Goal: Information Seeking & Learning: Learn about a topic

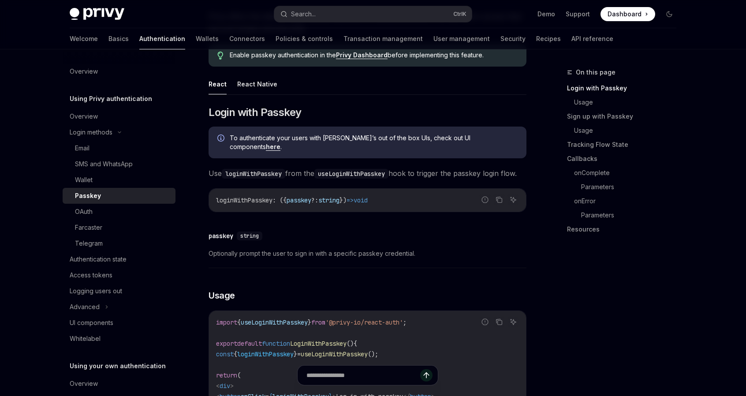
scroll to position [105, 0]
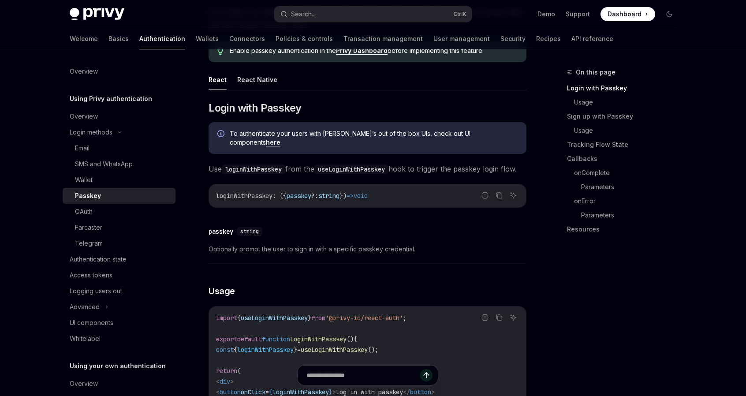
type textarea "*"
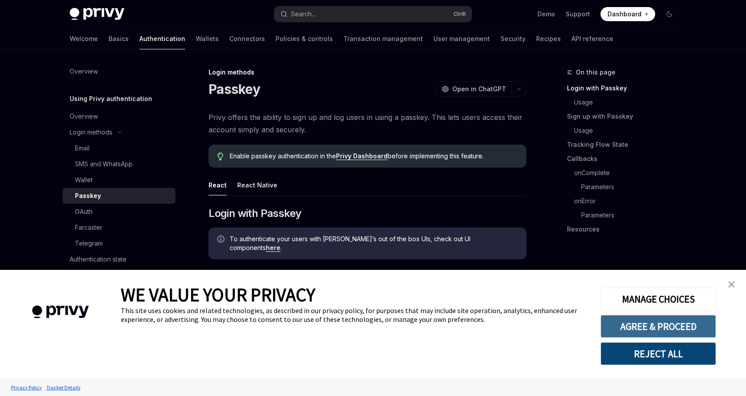
click at [661, 329] on button "AGREE & PROCEED" at bounding box center [659, 326] width 116 height 23
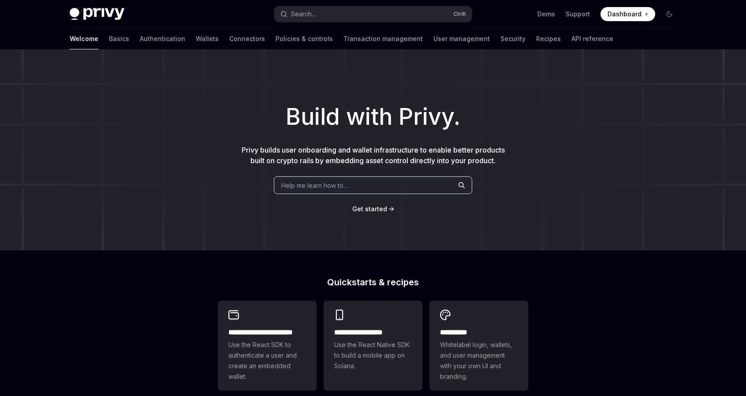
type textarea "*"
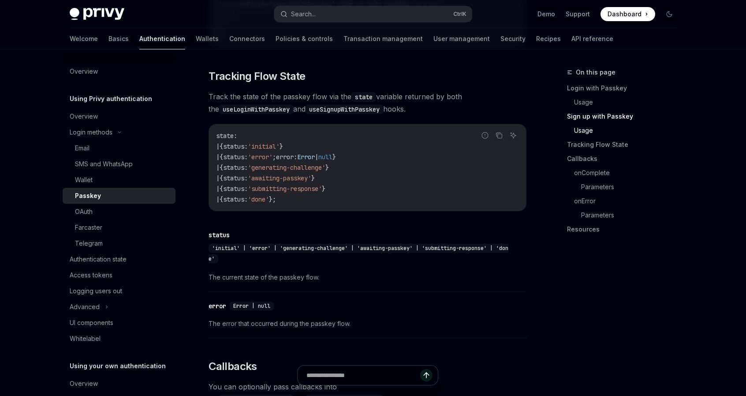
scroll to position [765, 0]
